Goal: Find specific page/section: Find specific page/section

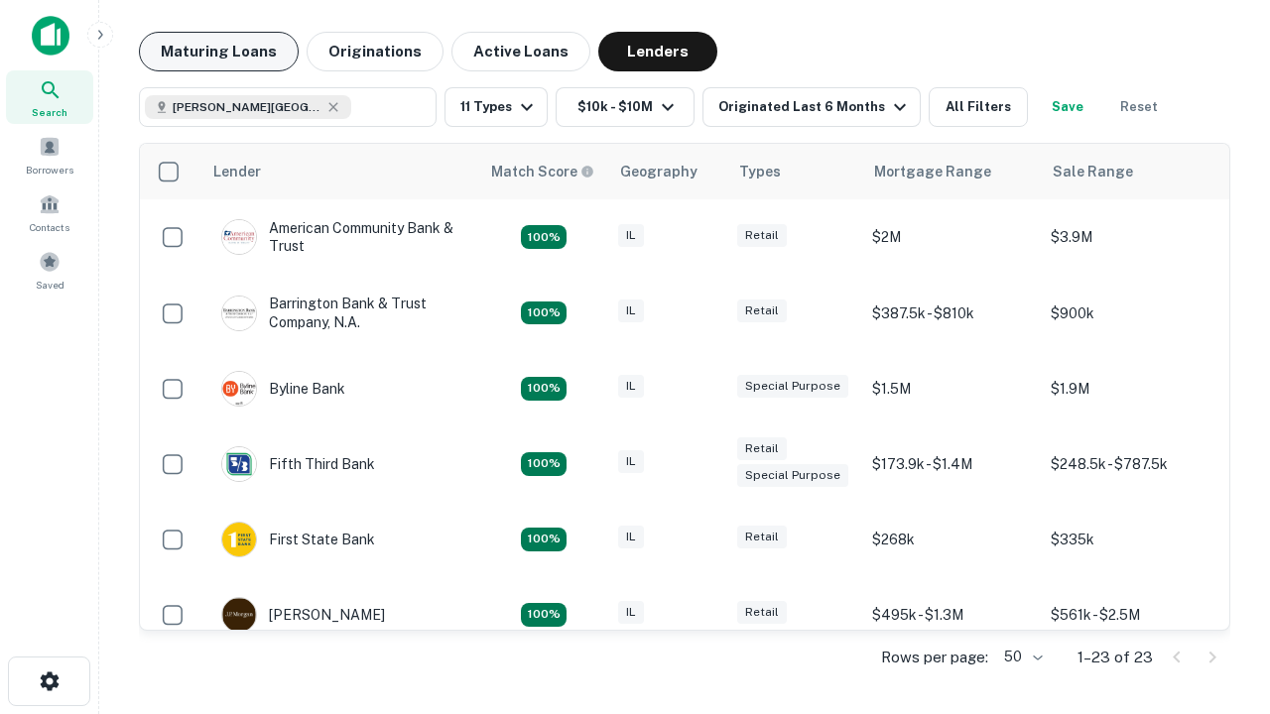
click at [218, 52] on button "Maturing Loans" at bounding box center [219, 52] width 160 height 40
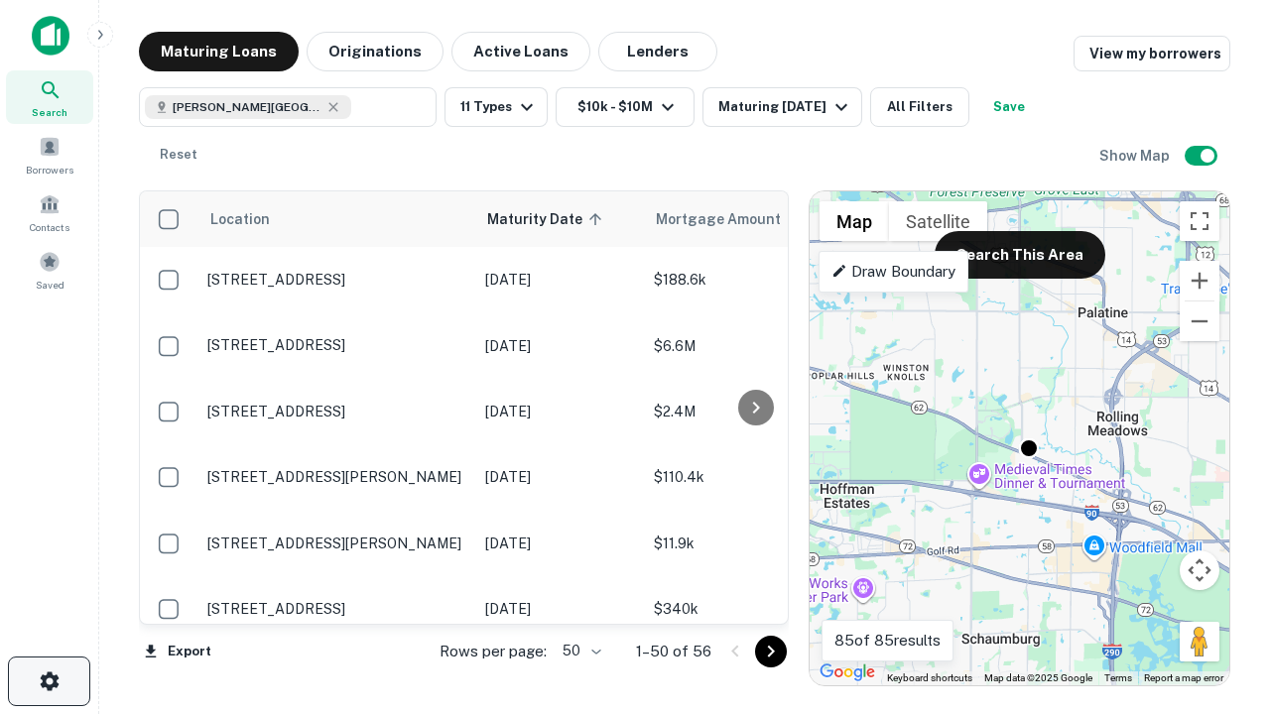
click at [49, 681] on icon "button" at bounding box center [50, 682] width 24 height 24
